Goal: Information Seeking & Learning: Learn about a topic

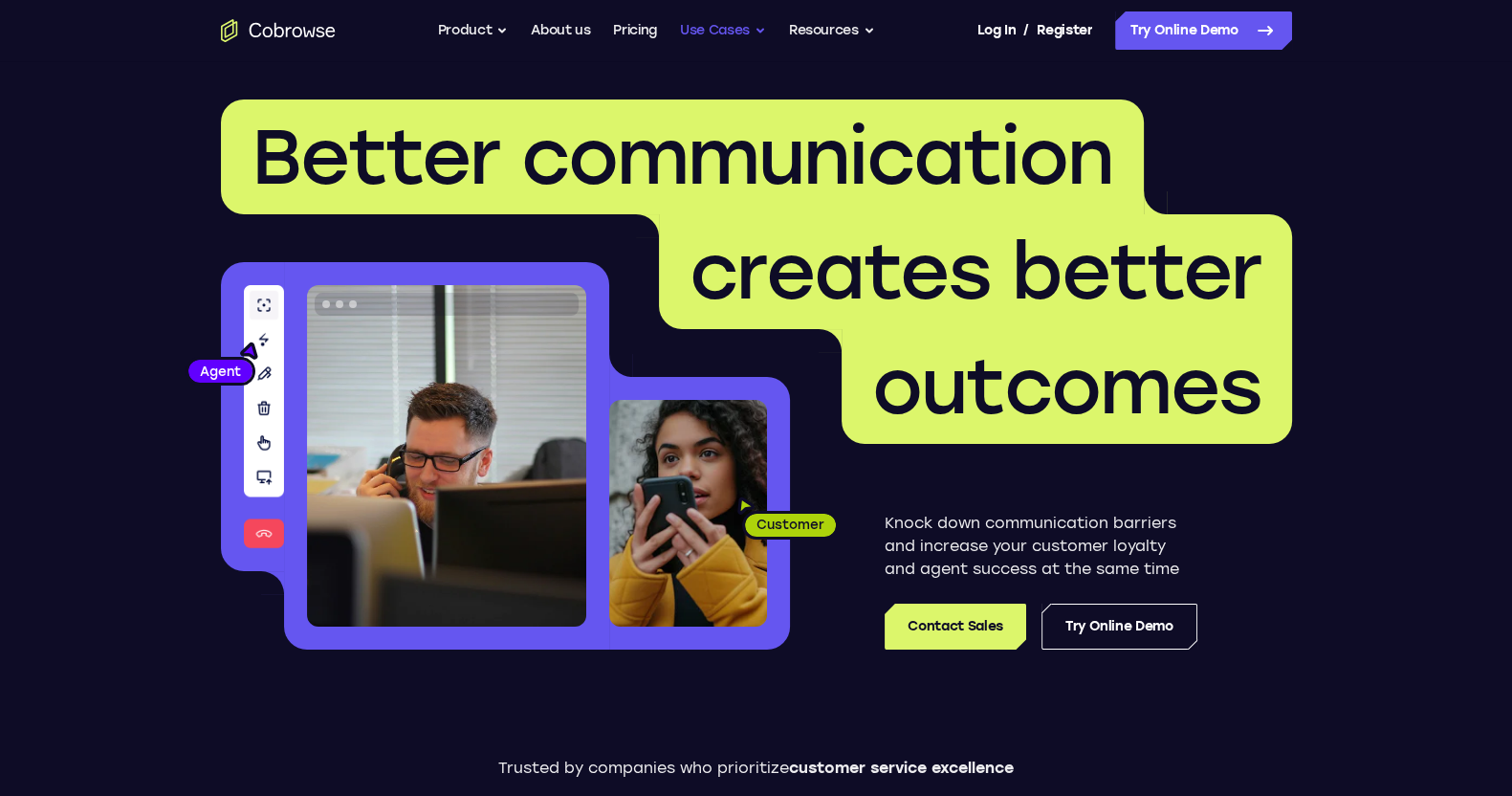
click at [754, 26] on button "Use Cases" at bounding box center [722, 31] width 86 height 39
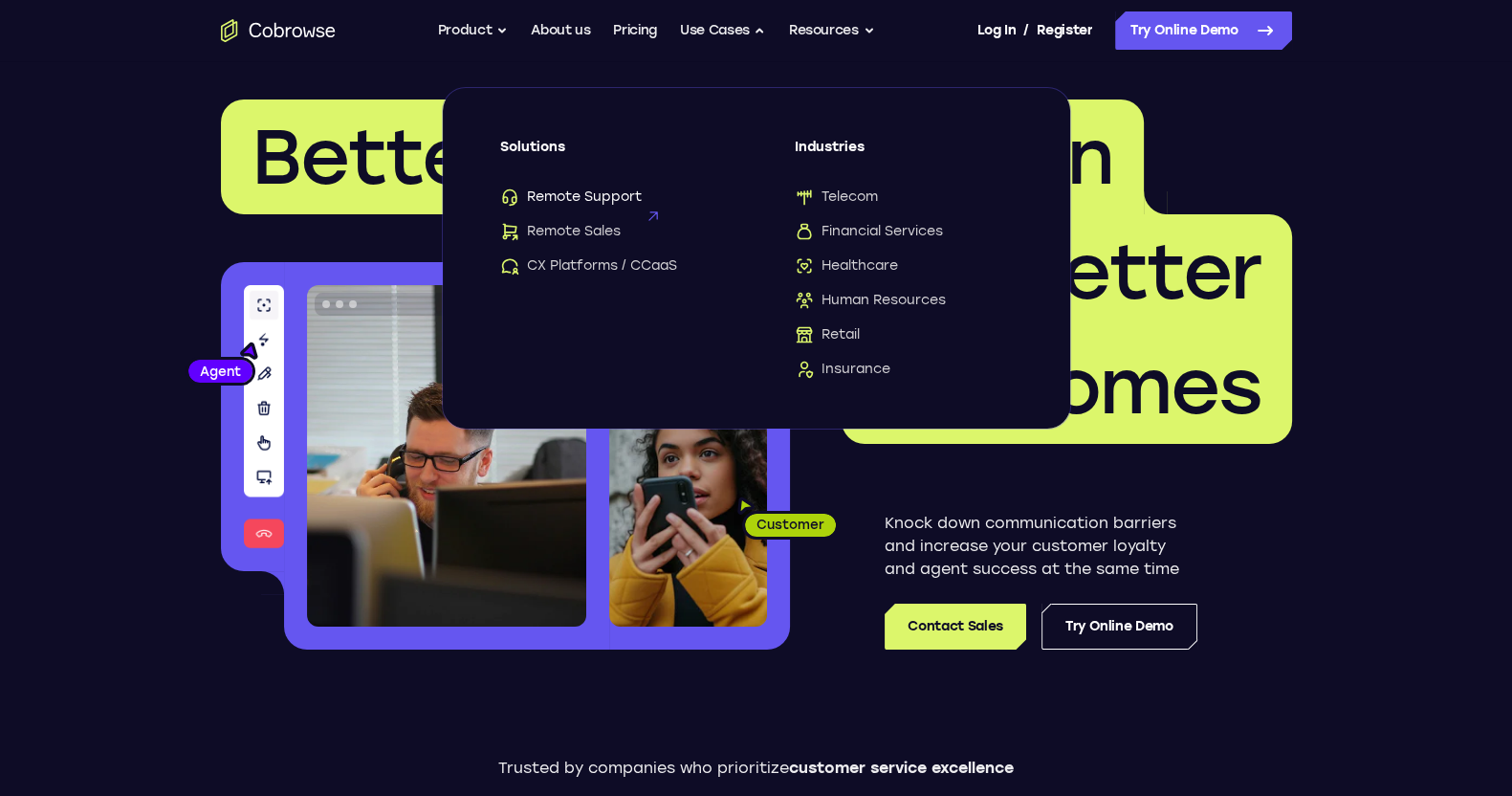
click at [626, 195] on span "Remote Support" at bounding box center [570, 197] width 142 height 19
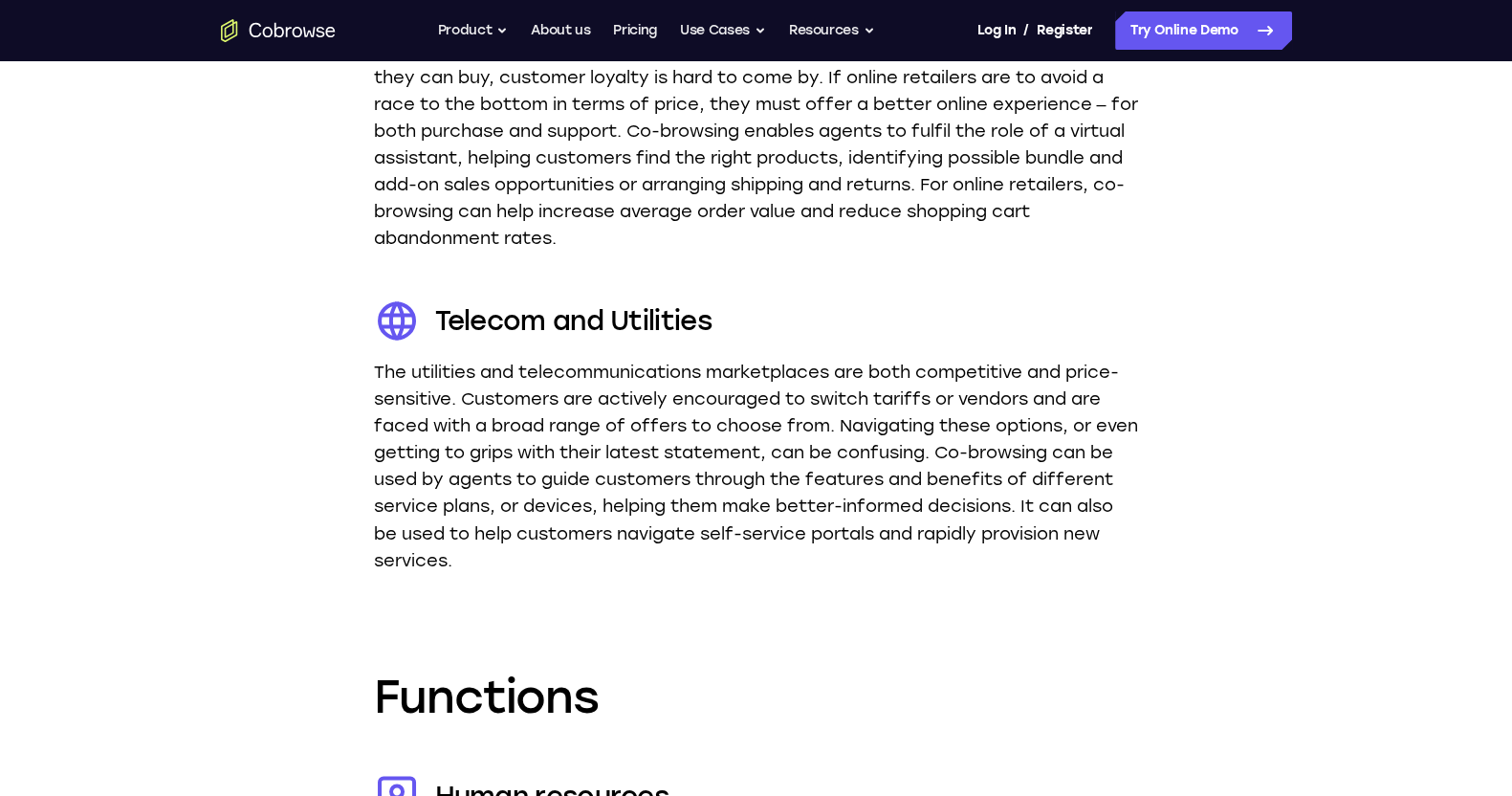
scroll to position [3704, 0]
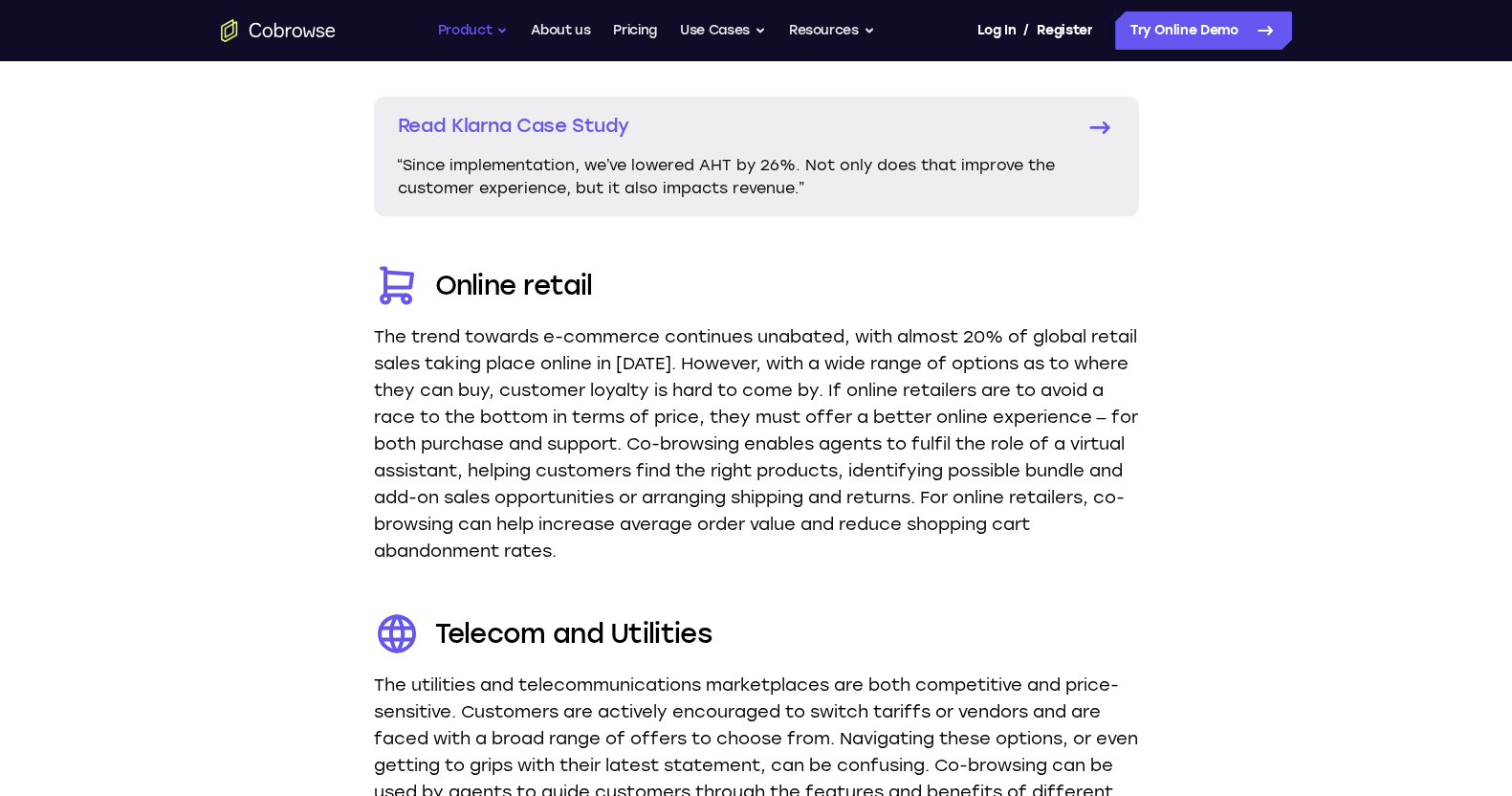
click at [494, 31] on button "Product" at bounding box center [472, 31] width 70 height 39
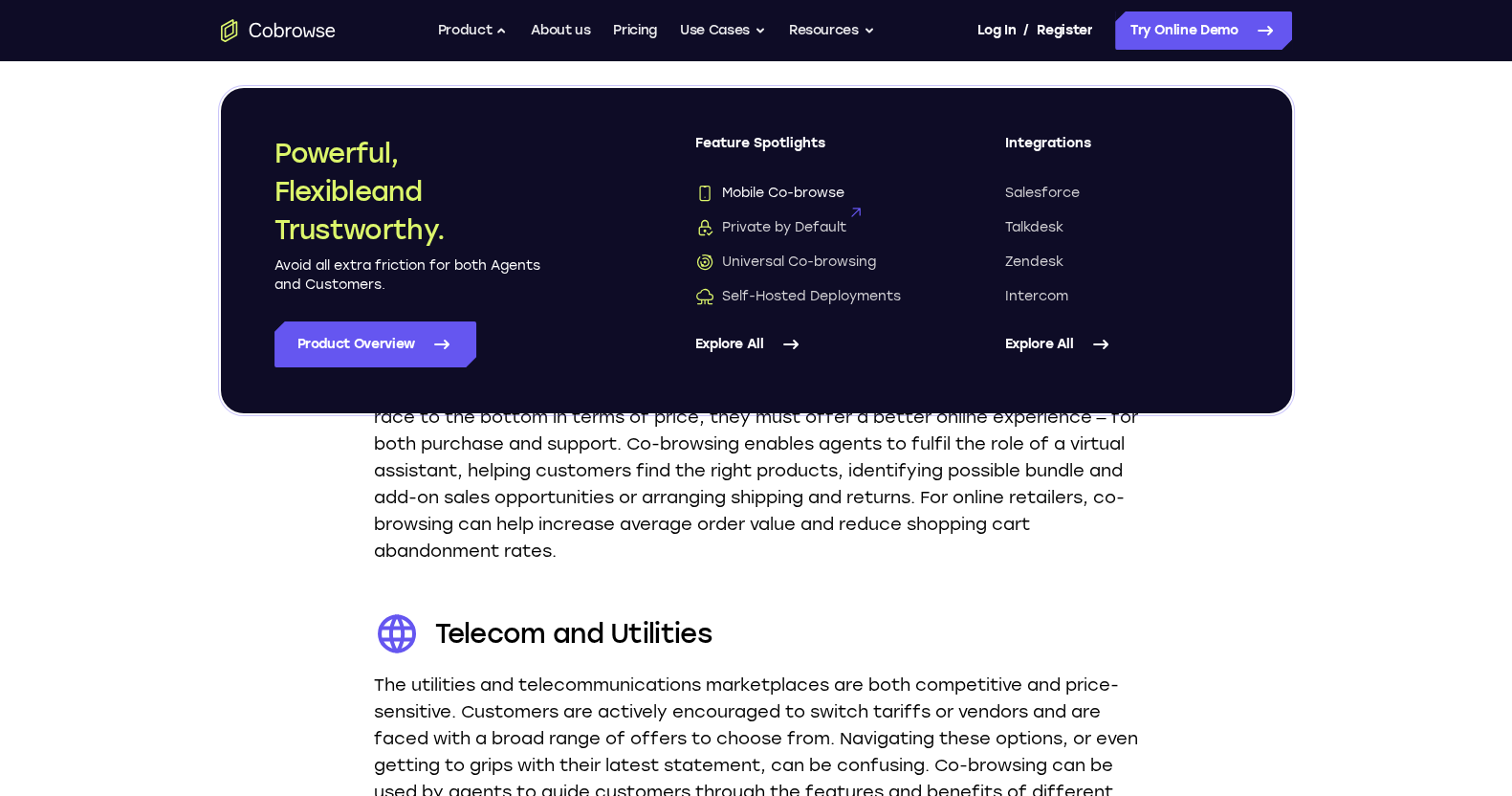
click at [796, 193] on span "Mobile Co-browse" at bounding box center [769, 194] width 149 height 19
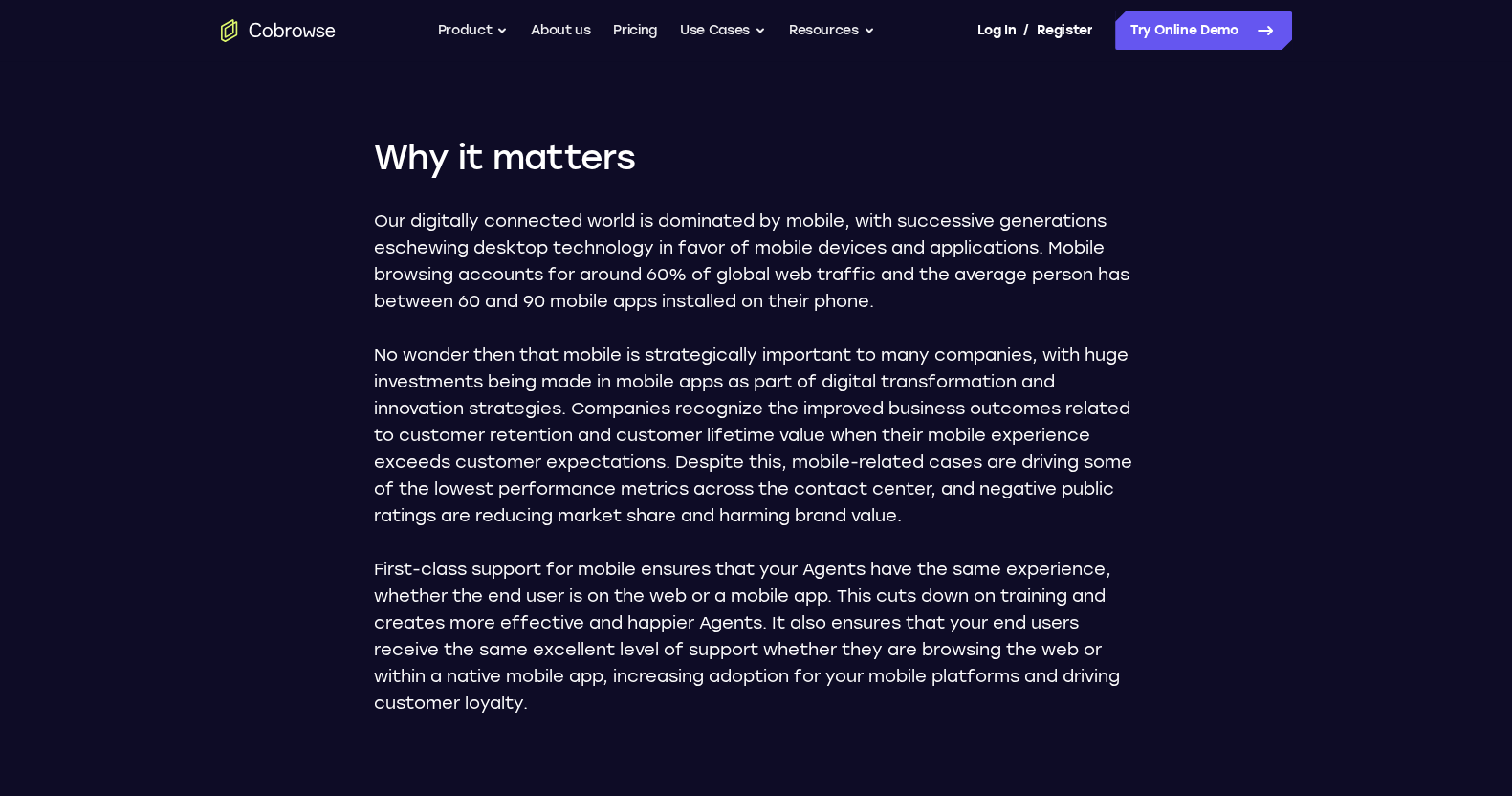
scroll to position [1128, 0]
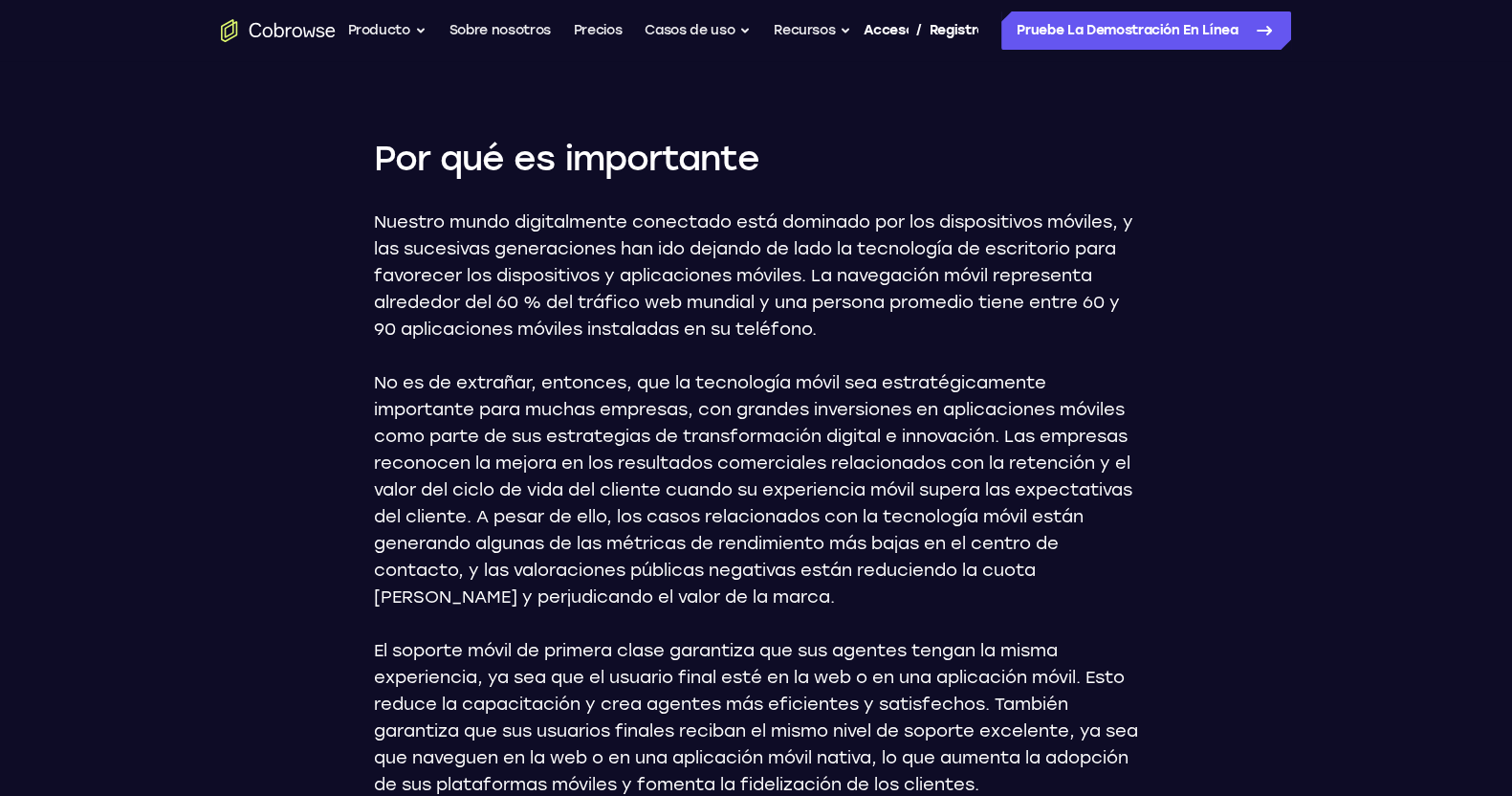
click at [815, 438] on font "No es de extrañar, entonces, que la tecnología móvil sea estratégicamente impor…" at bounding box center [753, 490] width 758 height 235
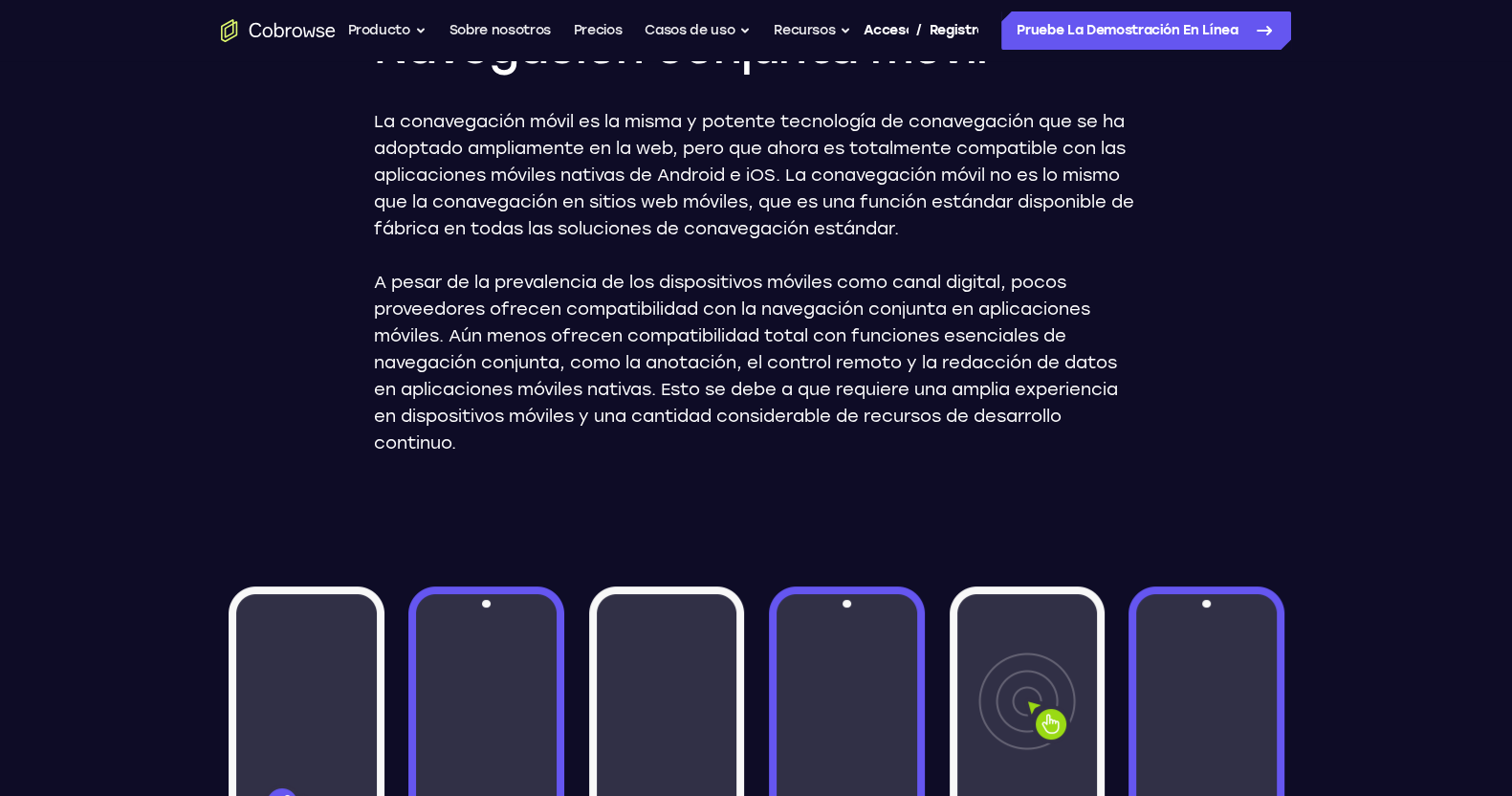
scroll to position [0, 0]
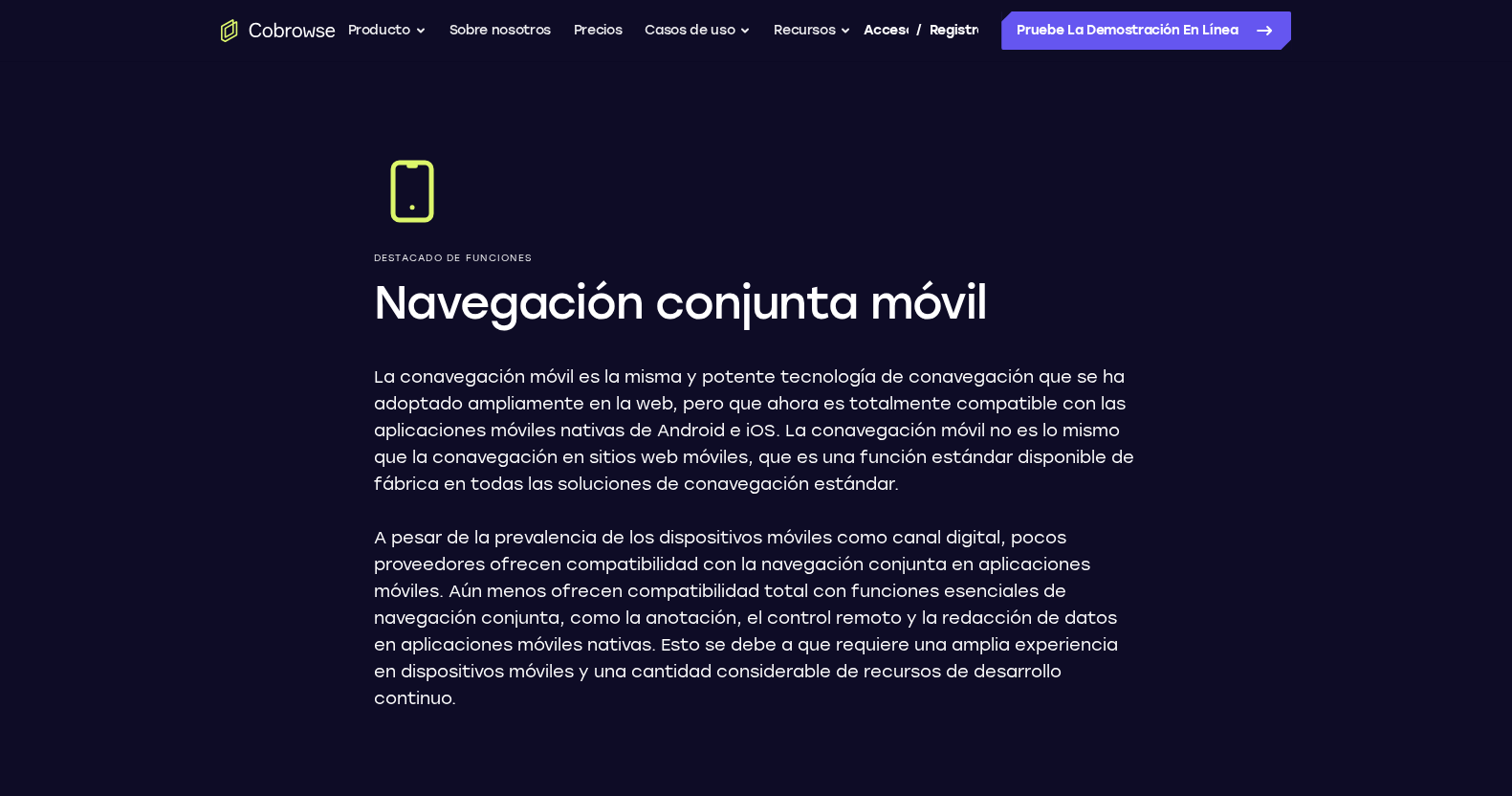
click at [425, 23] on ul "Volver Potente, flexible y confiable. Evite toda fricción adicional tanto para …" at bounding box center [598, 31] width 504 height 39
click at [426, 26] on ul "Volver Potente, flexible y confiable. Evite toda fricción adicional tanto para …" at bounding box center [598, 31] width 504 height 39
click at [418, 28] on button "Producto" at bounding box center [385, 31] width 78 height 39
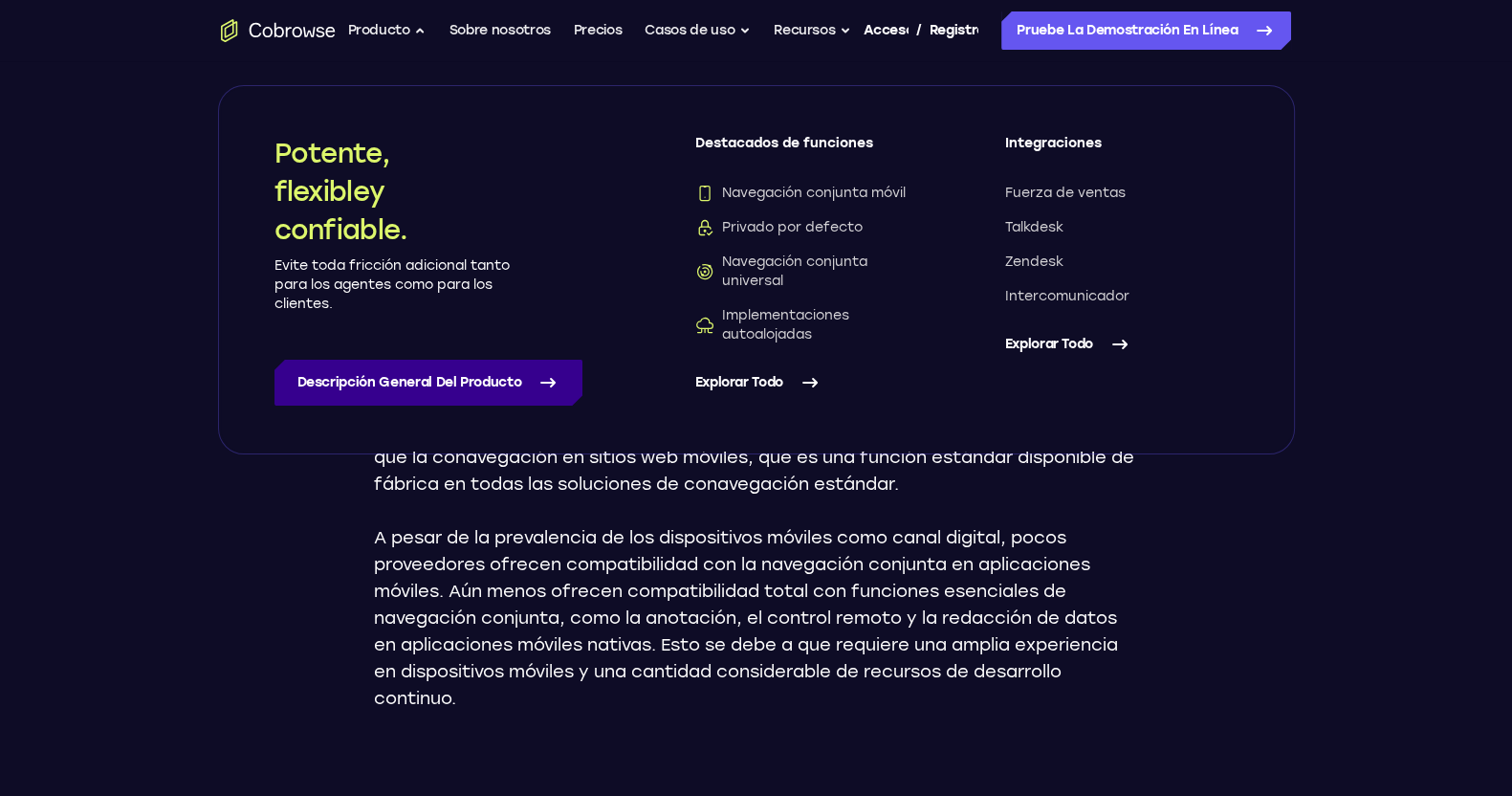
click at [548, 375] on icon at bounding box center [548, 383] width 23 height 23
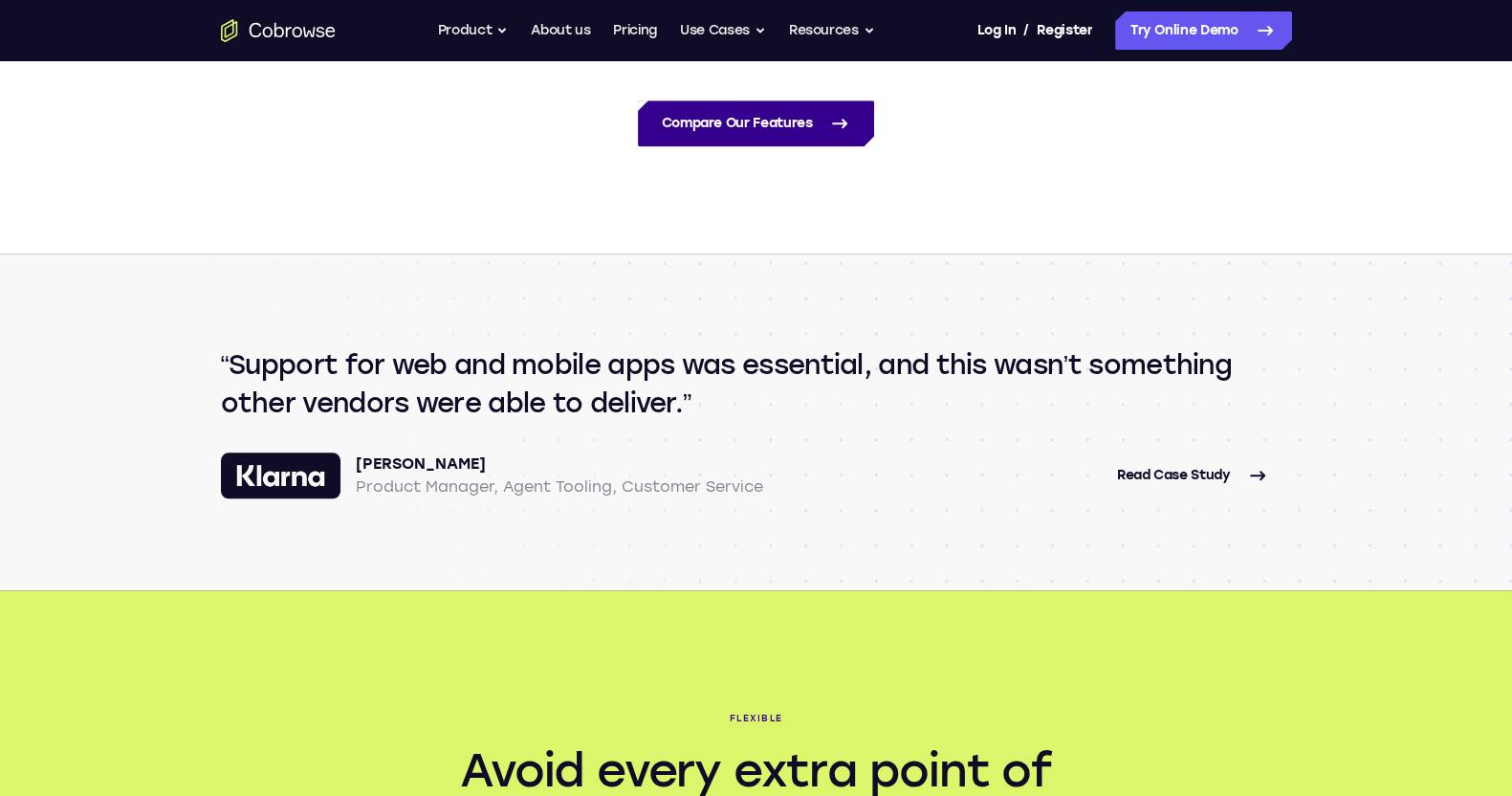
scroll to position [2151, 0]
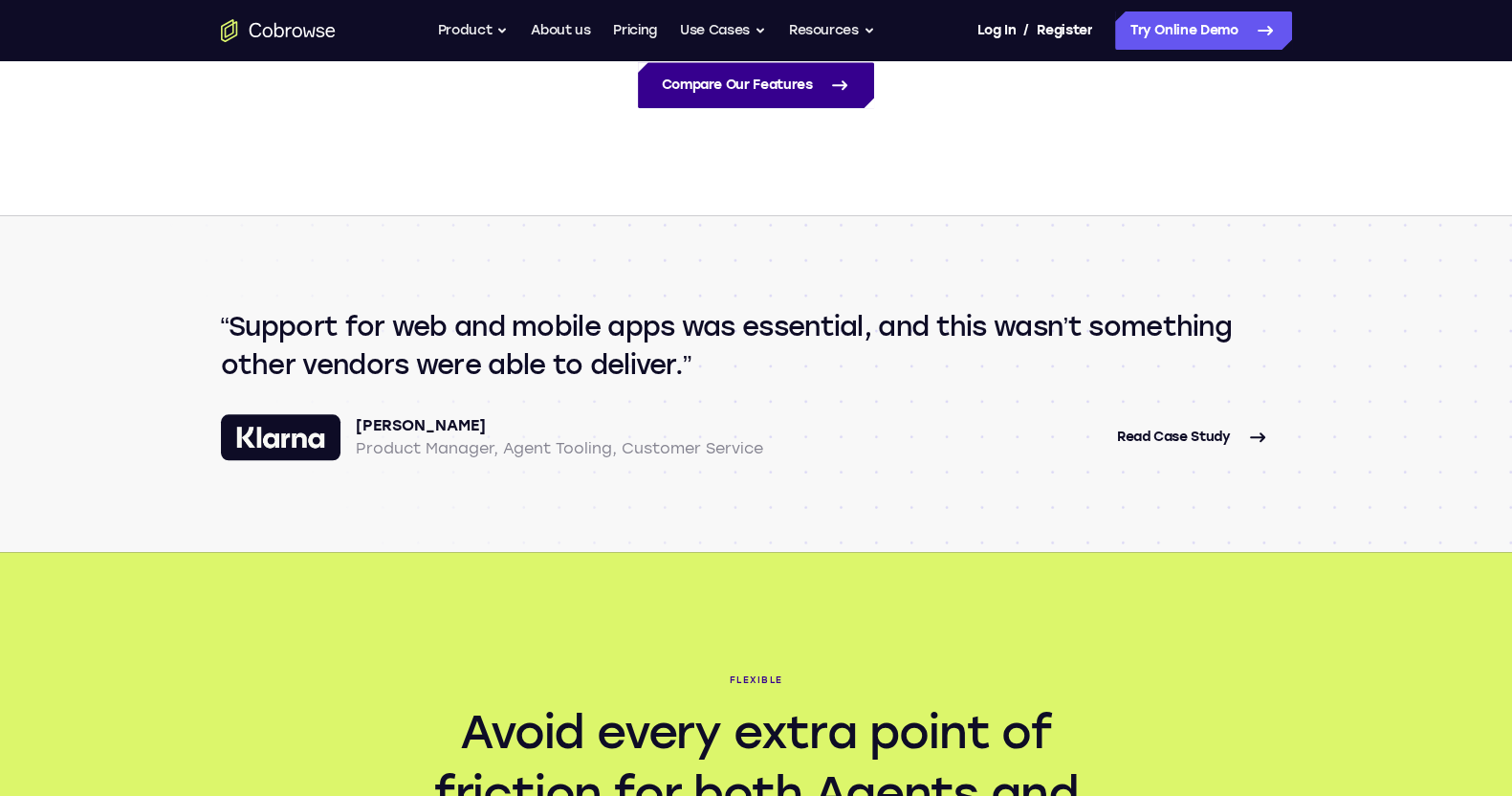
click at [779, 93] on link "Compare Our Features" at bounding box center [756, 85] width 235 height 46
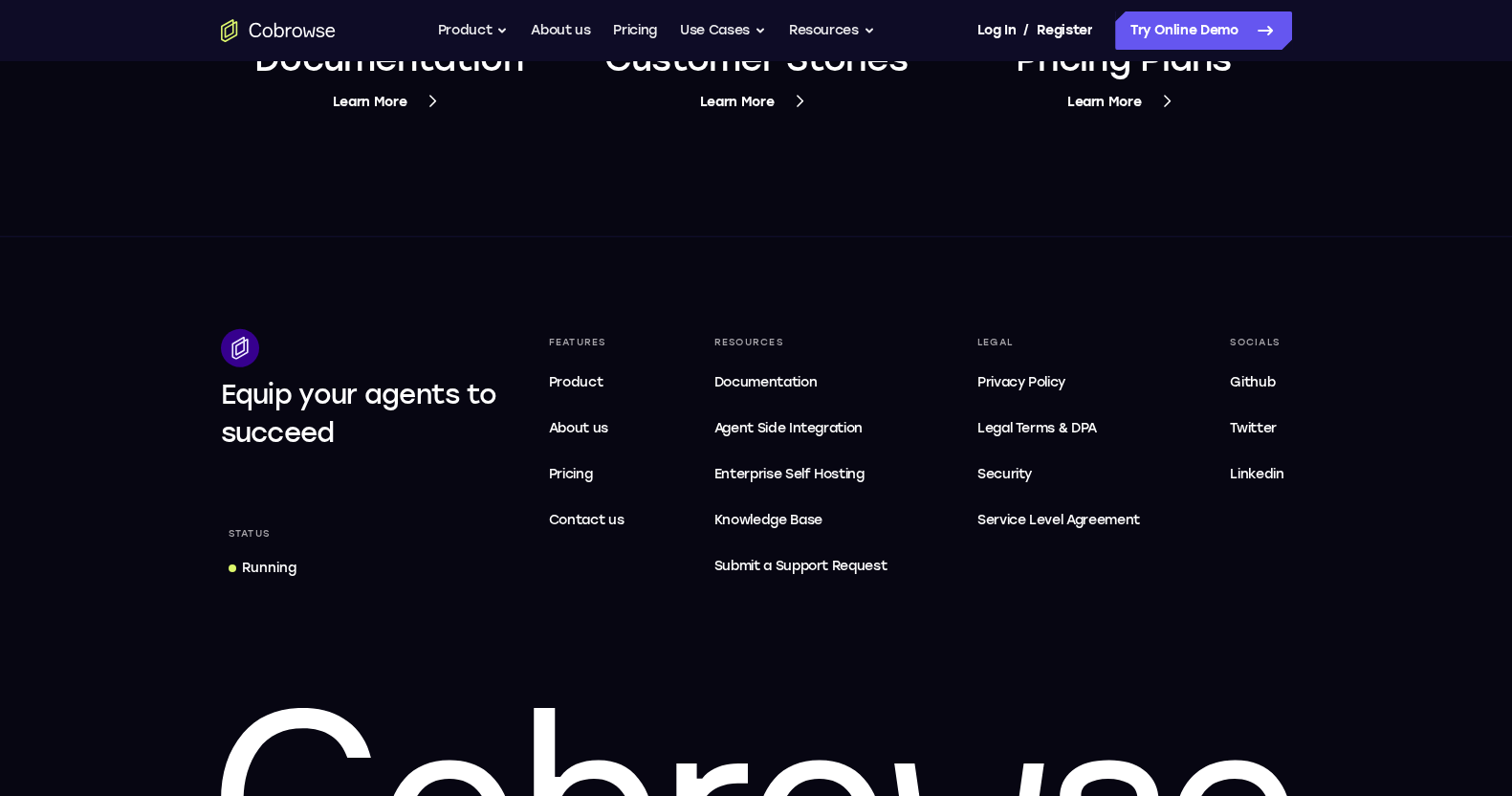
scroll to position [7434, 0]
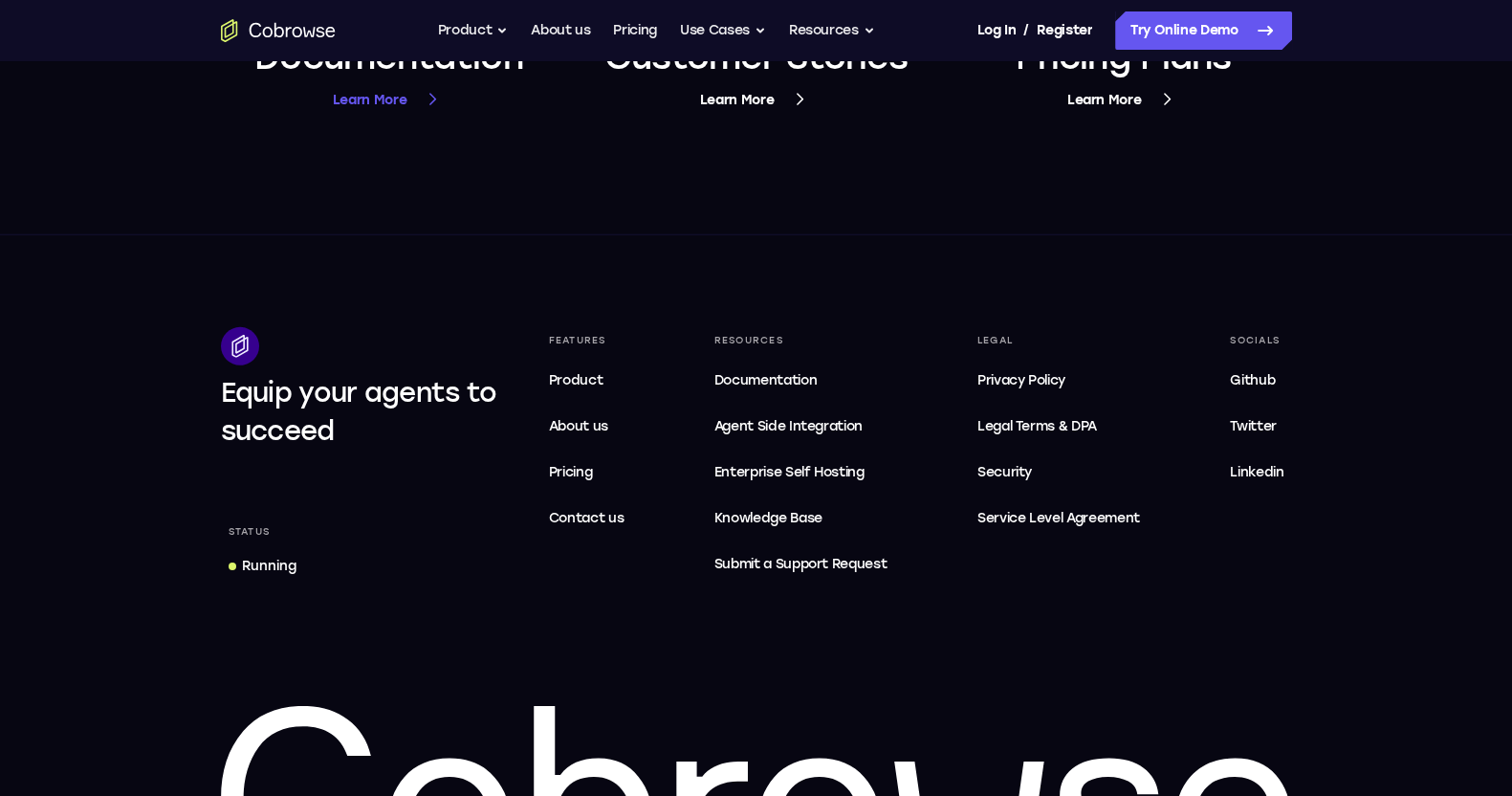
click at [369, 88] on span "Learn More" at bounding box center [388, 99] width 113 height 24
